Goal: Task Accomplishment & Management: Use online tool/utility

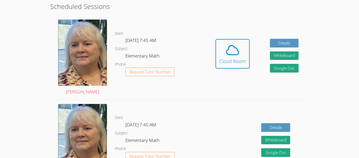
scroll to position [149, 0]
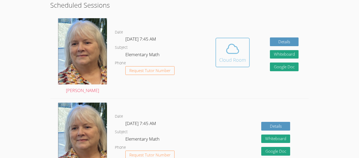
click at [236, 50] on icon at bounding box center [232, 48] width 15 height 15
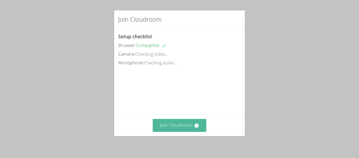
click at [160, 121] on button "Join Cloudroom" at bounding box center [180, 125] width 54 height 13
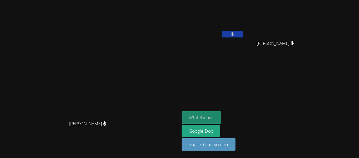
click at [221, 118] on button "Whiteboard" at bounding box center [202, 117] width 40 height 12
click at [234, 32] on icon at bounding box center [232, 34] width 3 height 4
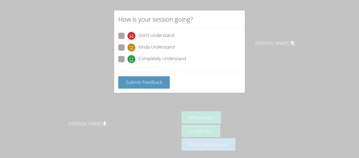
click at [128, 63] on span at bounding box center [128, 63] width 0 height 0
click at [128, 60] on input "Completely Understand" at bounding box center [130, 58] width 4 height 4
radio input "true"
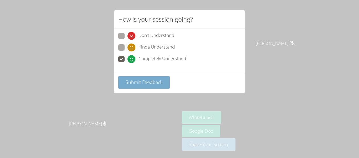
click at [129, 79] on span "Submit Feedback" at bounding box center [144, 82] width 37 height 6
